Goal: Transaction & Acquisition: Purchase product/service

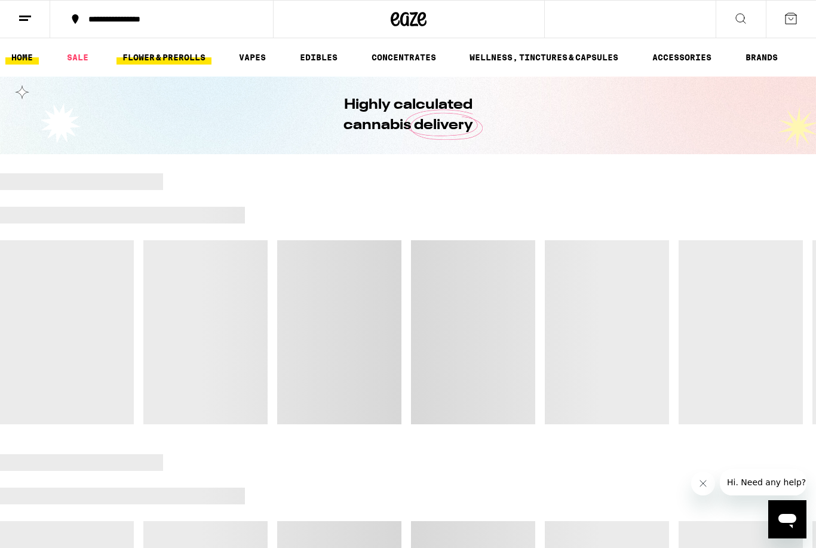
click at [174, 61] on link "FLOWER & PREROLLS" at bounding box center [163, 57] width 95 height 14
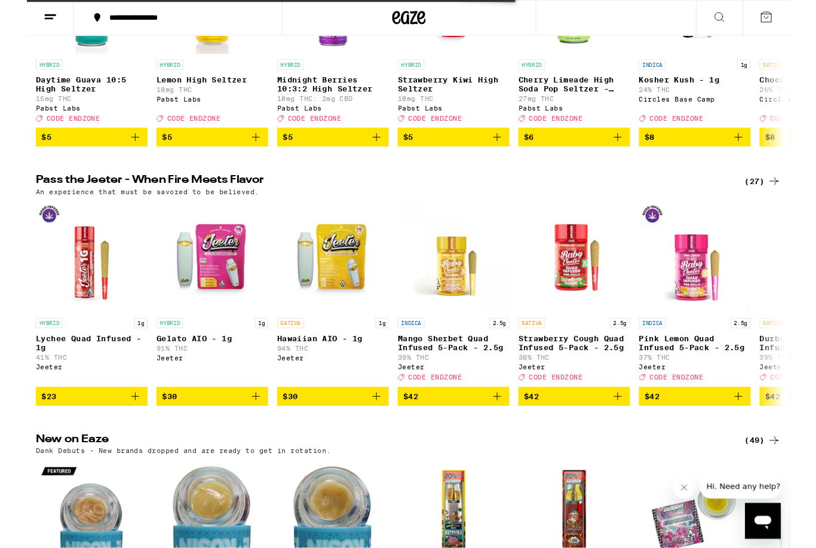
scroll to position [352, 0]
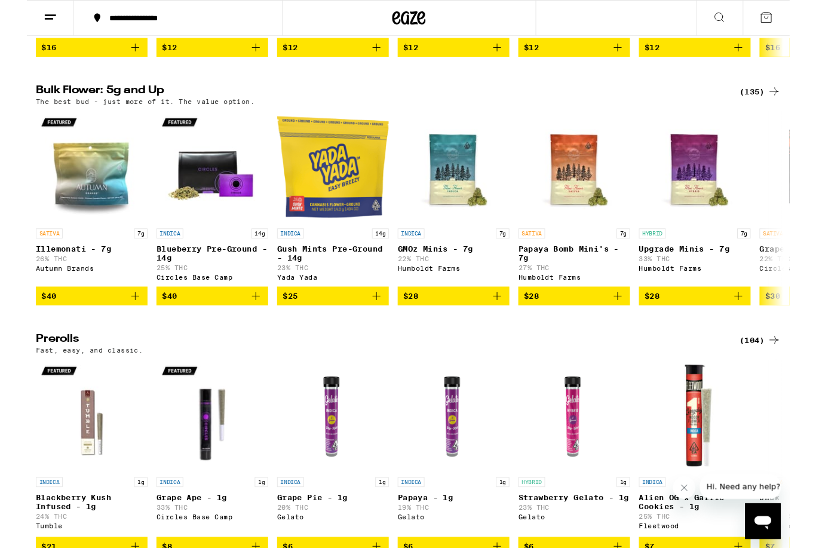
scroll to position [342, 0]
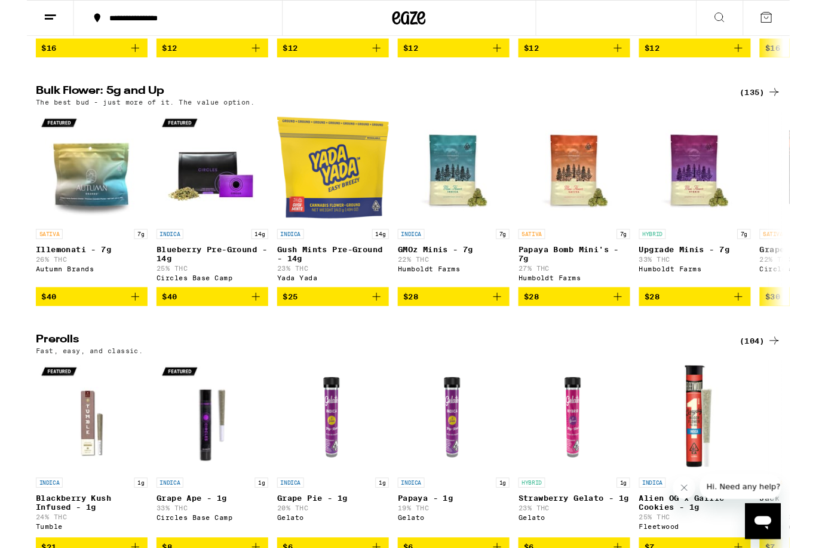
click at [780, 106] on div "(135)" at bounding box center [784, 98] width 44 height 14
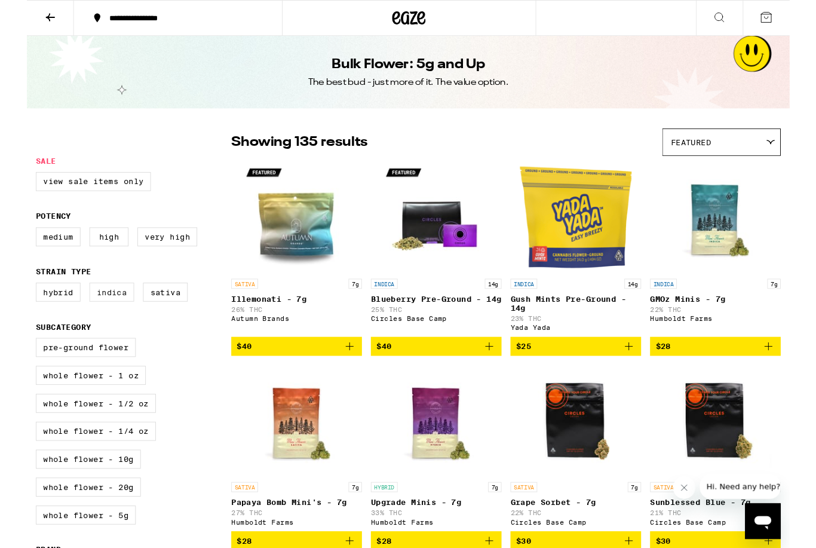
click at [100, 322] on label "Indica" at bounding box center [91, 312] width 48 height 20
click at [13, 305] on input "Indica" at bounding box center [12, 304] width 1 height 1
checkbox input "true"
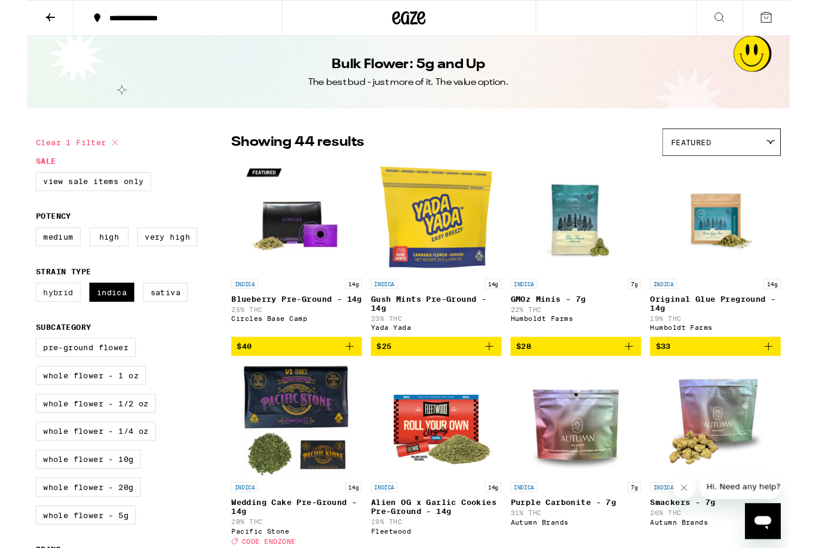
click at [32, 322] on label "Hybrid" at bounding box center [34, 312] width 48 height 20
click at [13, 305] on input "Hybrid" at bounding box center [12, 304] width 1 height 1
checkbox input "true"
